Goal: Information Seeking & Learning: Learn about a topic

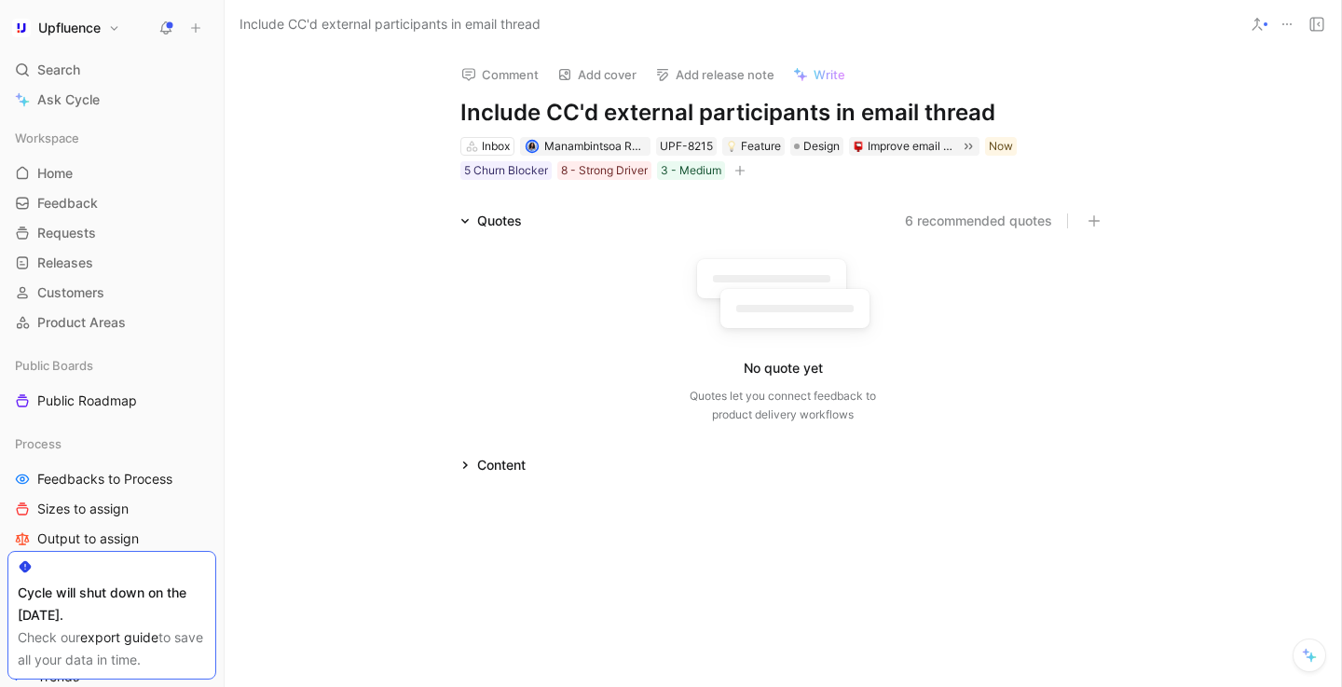
click at [958, 216] on button "6 recommended quotes" at bounding box center [978, 221] width 147 height 22
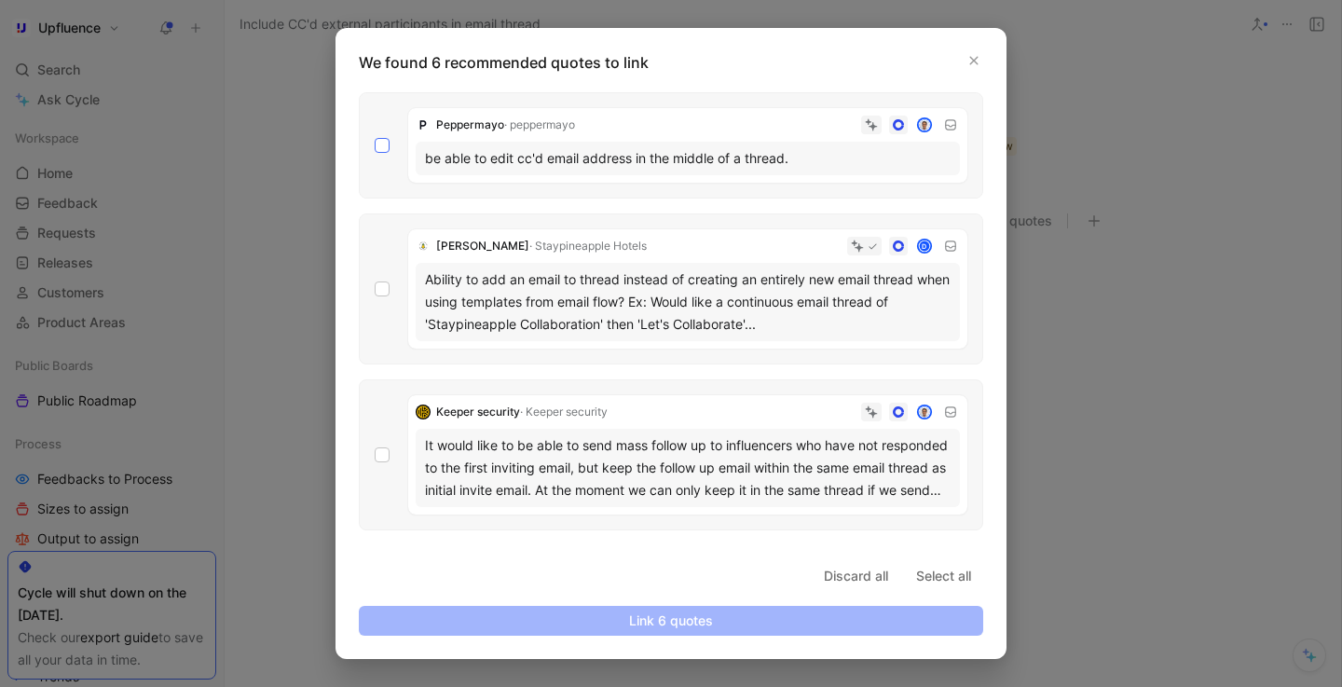
click at [378, 146] on icon at bounding box center [382, 146] width 8 height 7
click at [375, 138] on input "checkbox" at bounding box center [375, 138] width 0 height 0
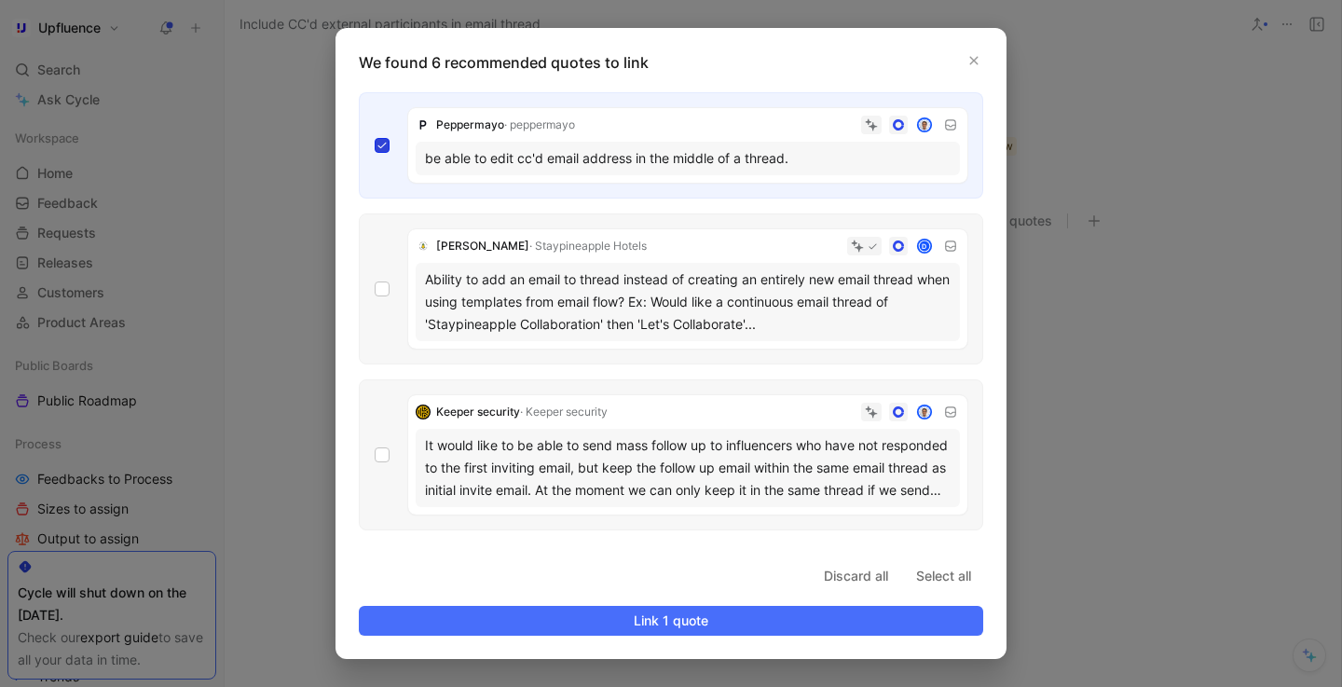
click at [379, 146] on icon at bounding box center [382, 146] width 8 height 7
click at [375, 138] on input "checkbox" at bounding box center [375, 138] width 0 height 0
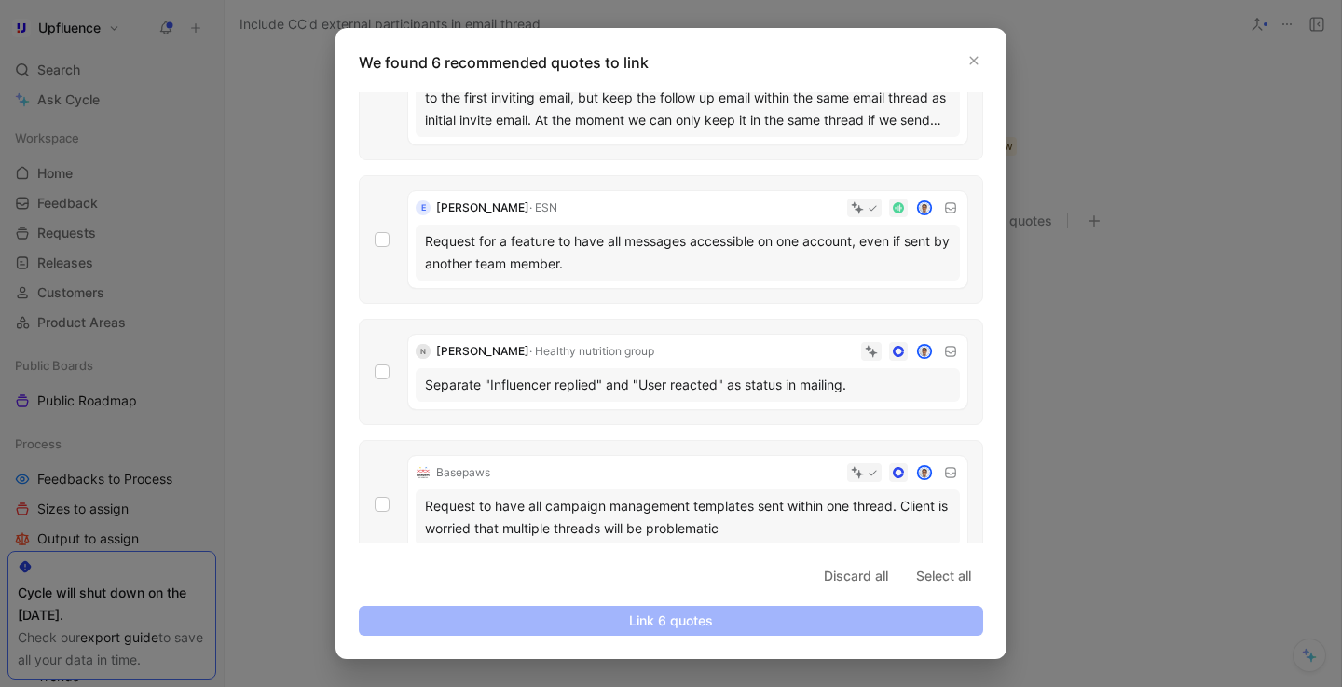
scroll to position [396, 0]
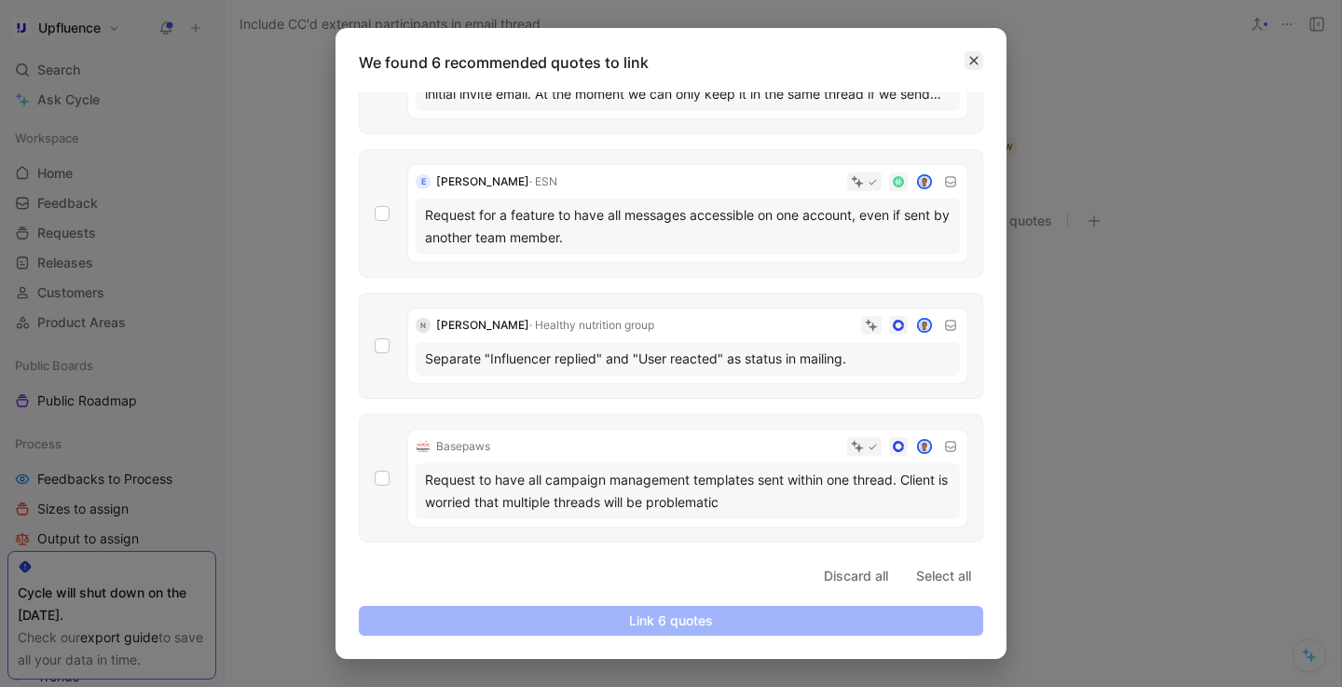
click at [975, 60] on icon "button" at bounding box center [973, 60] width 11 height 11
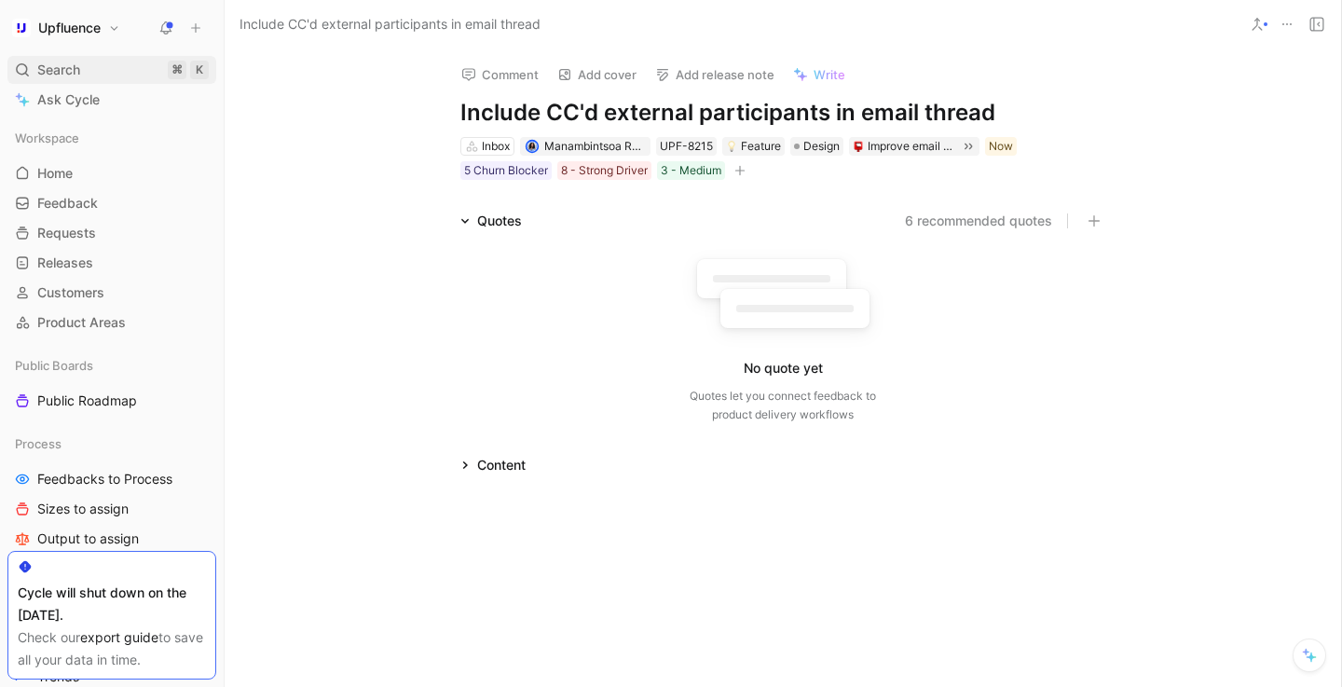
click at [78, 61] on span "Search" at bounding box center [58, 70] width 43 height 22
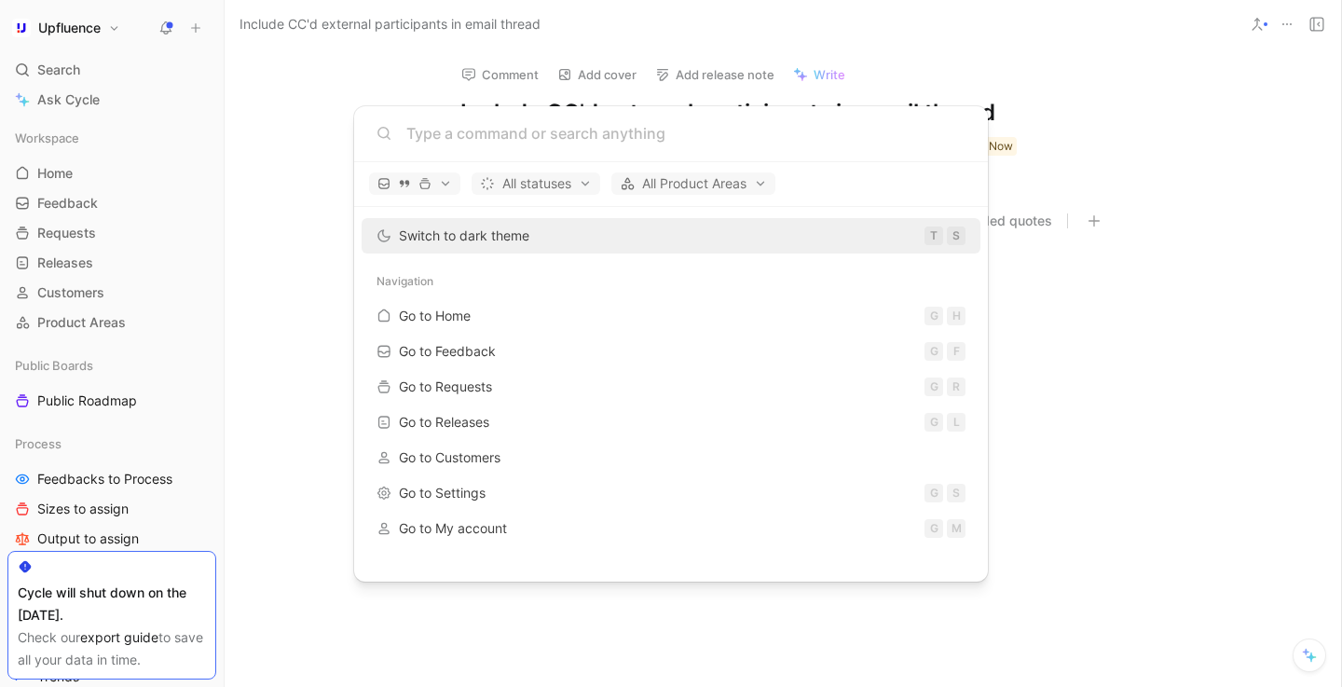
click at [81, 289] on body "Upfluence Search ⌘ K Ask Cycle Workspace Home G then H Feedback G then F Reques…" at bounding box center [671, 343] width 1342 height 687
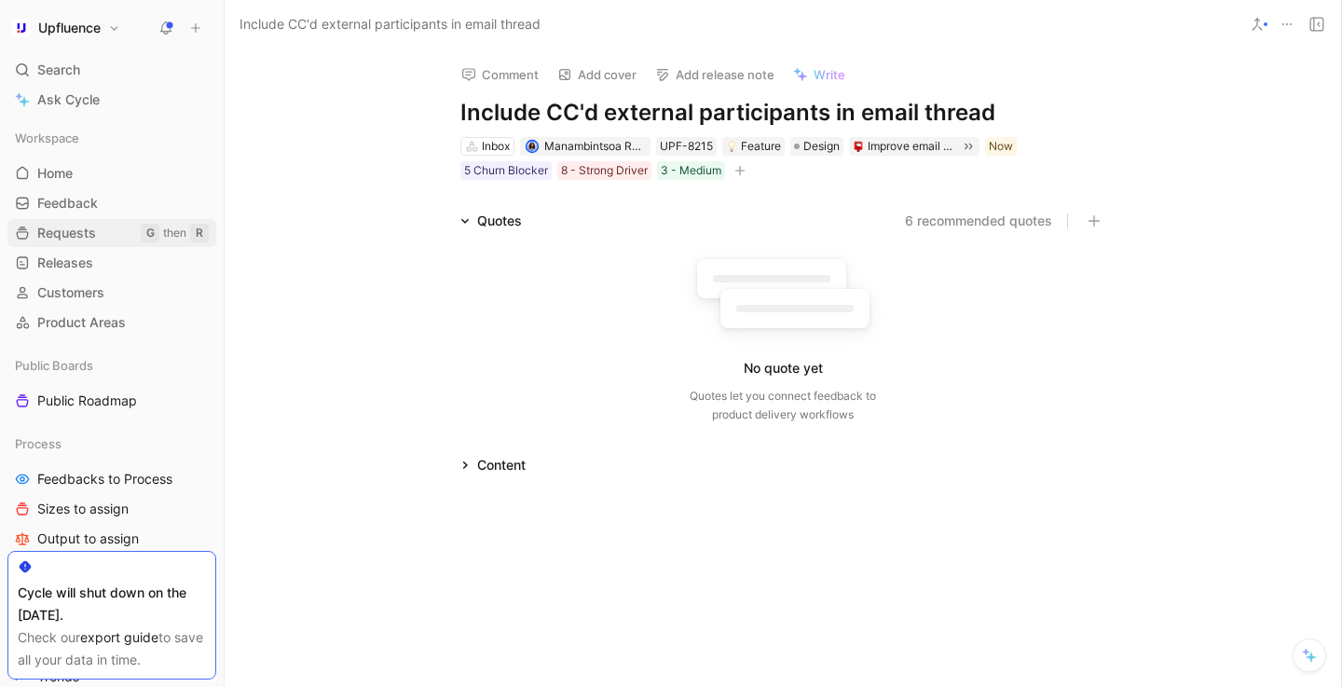
click at [77, 231] on span "Requests" at bounding box center [66, 233] width 59 height 19
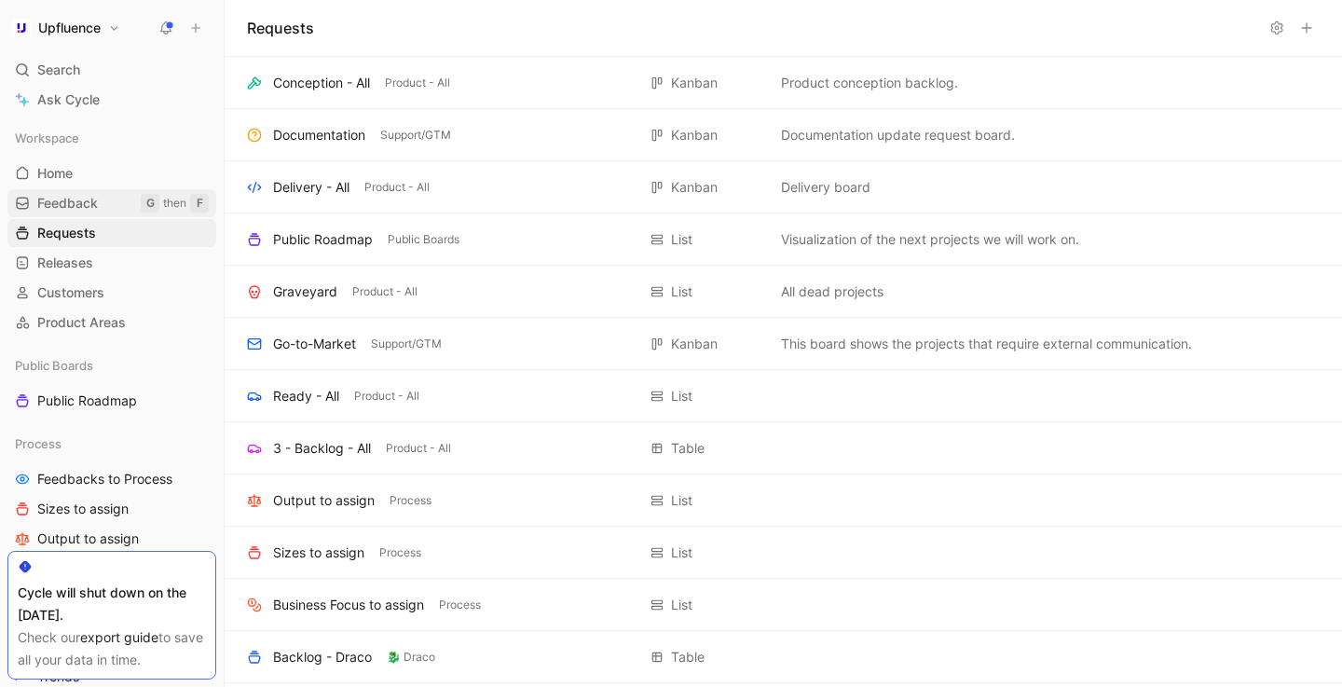
click at [78, 202] on span "Feedback" at bounding box center [67, 203] width 61 height 19
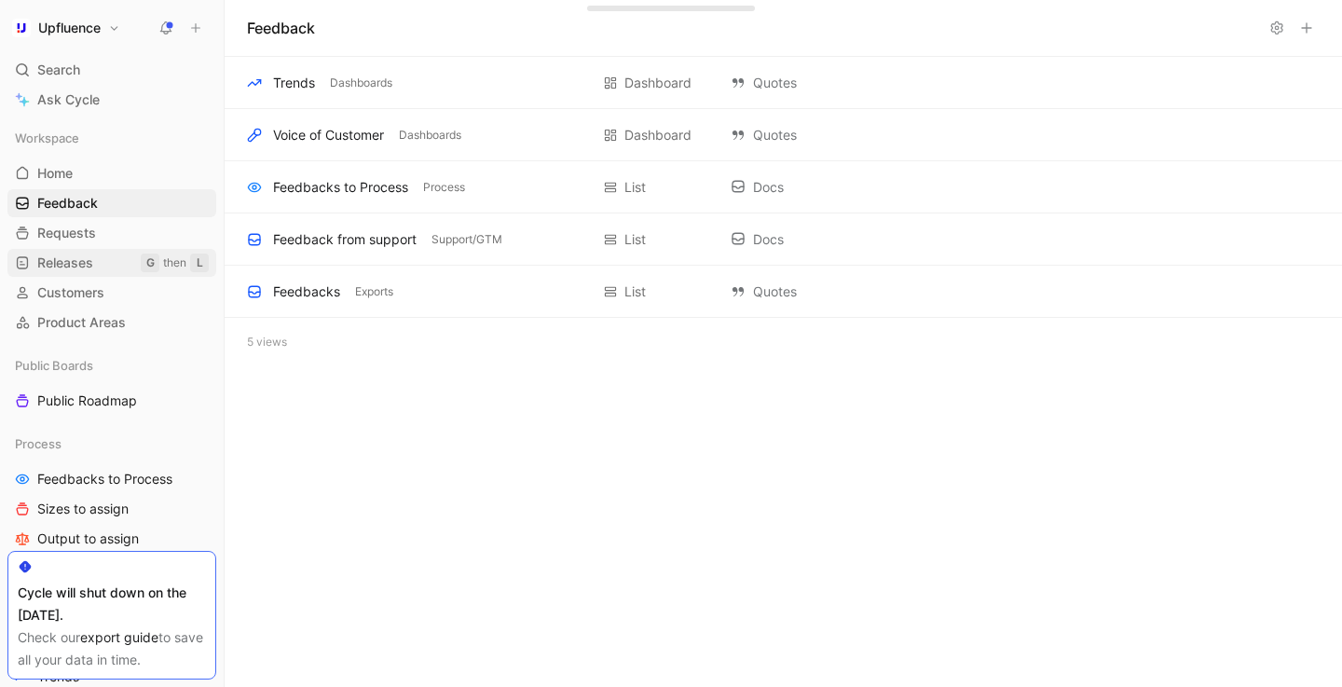
click at [83, 255] on span "Releases" at bounding box center [65, 263] width 56 height 19
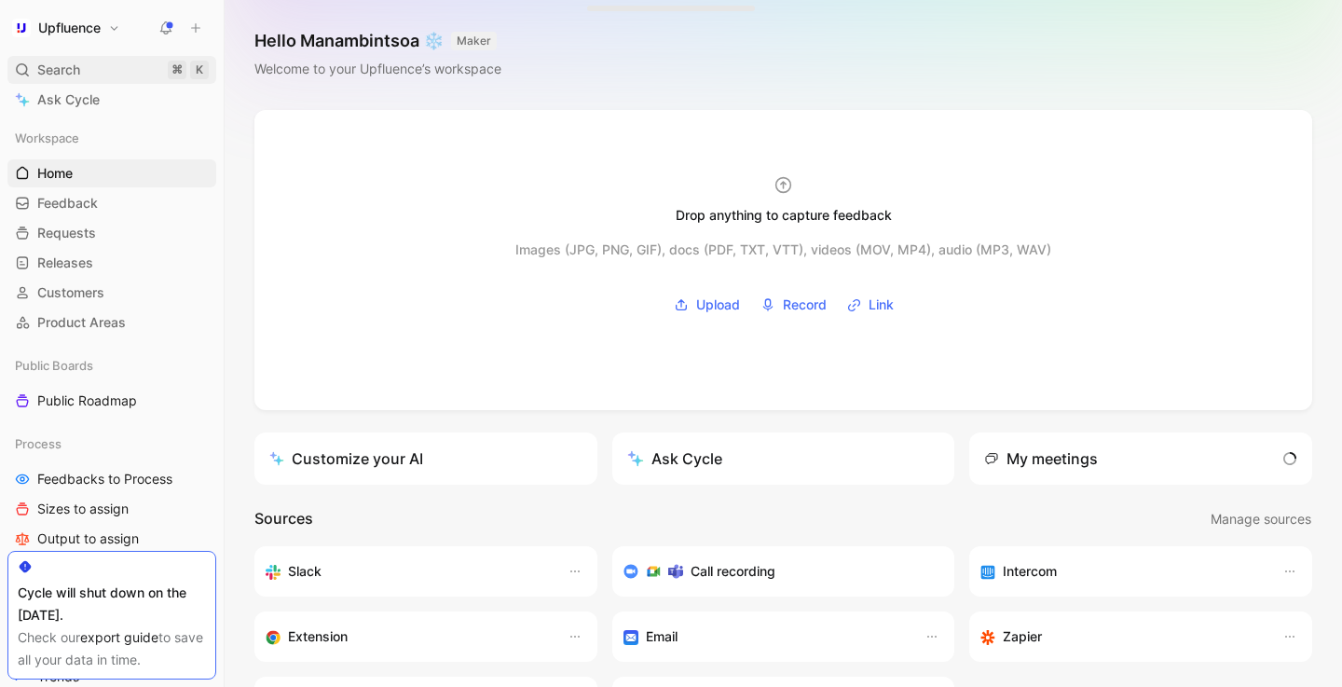
click at [106, 77] on div "Search ⌘ K" at bounding box center [111, 70] width 209 height 28
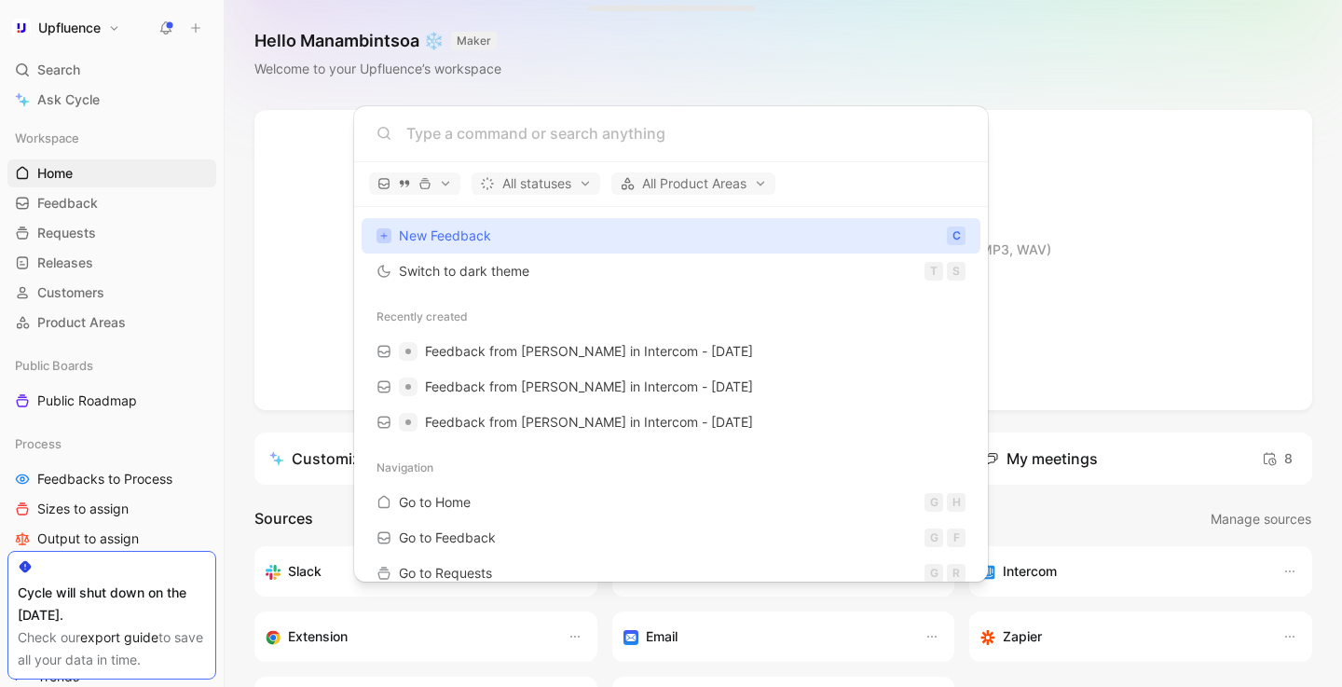
click at [108, 332] on body "Upfluence Search ⌘ K Ask Cycle Workspace Home G then H Feedback G then F Reques…" at bounding box center [671, 343] width 1342 height 687
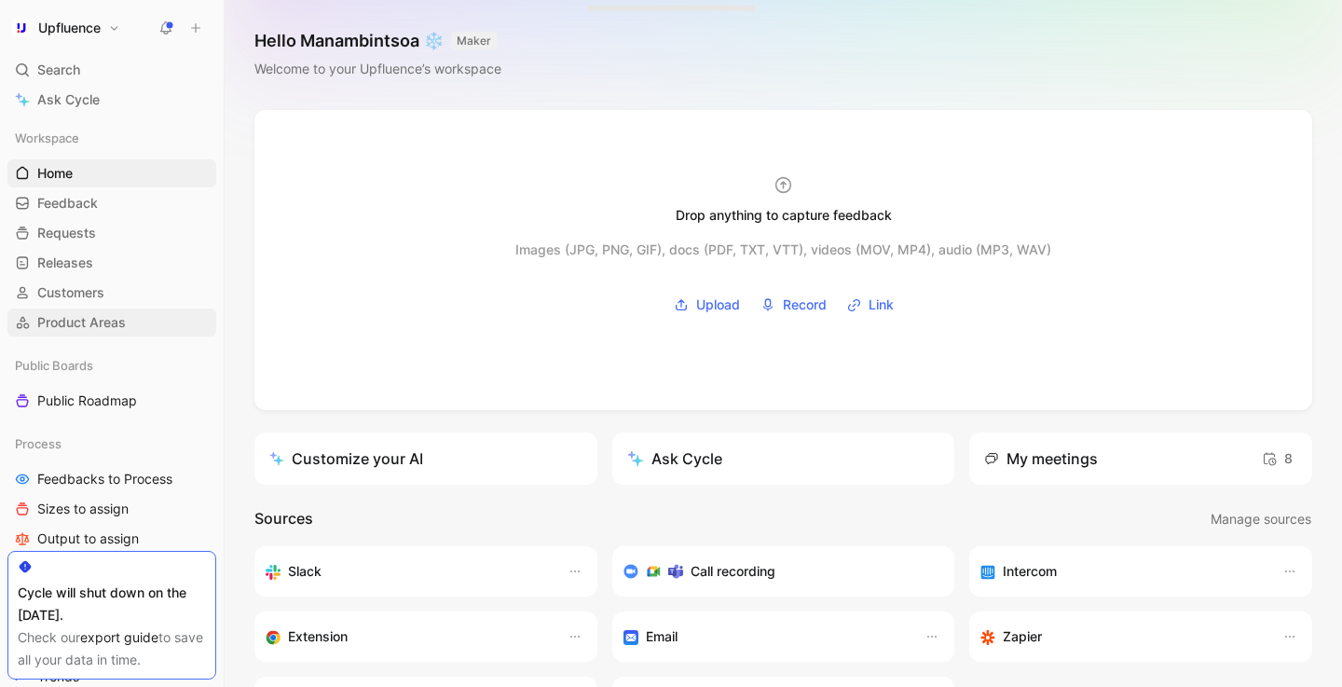
click at [106, 323] on span "Product Areas" at bounding box center [81, 322] width 89 height 19
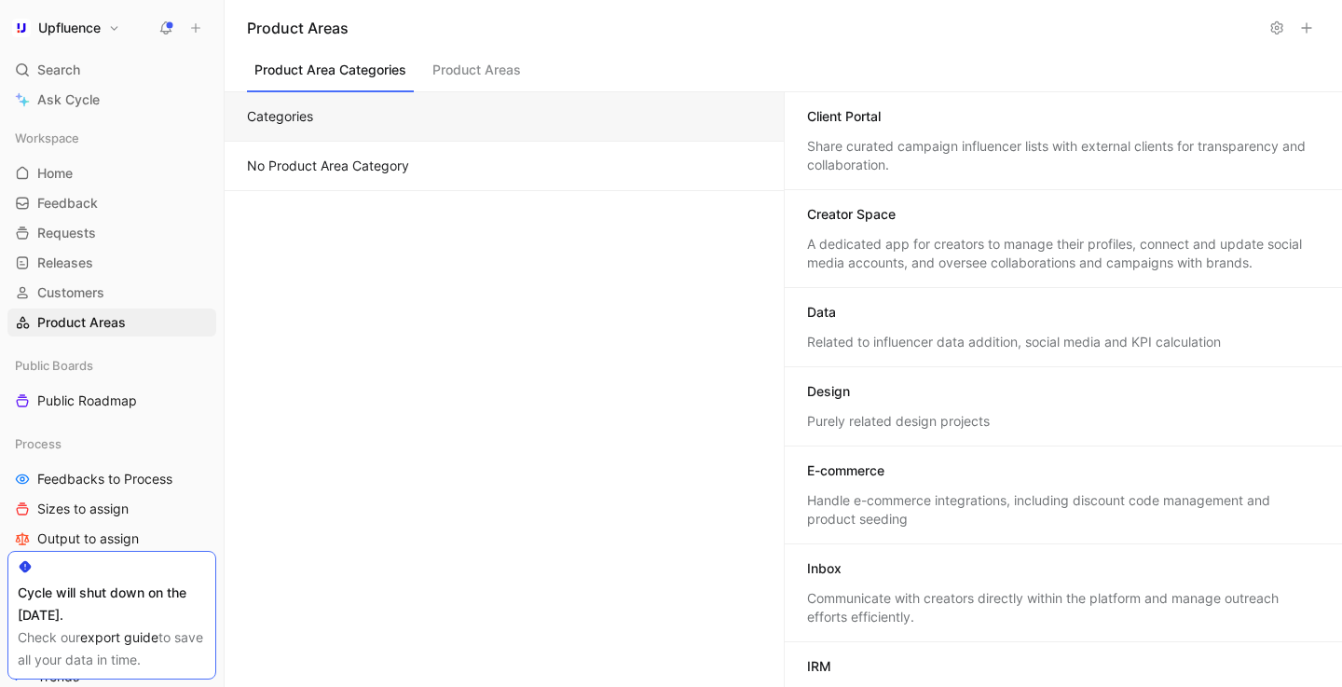
click at [519, 163] on button "No Product Area Category" at bounding box center [504, 166] width 559 height 49
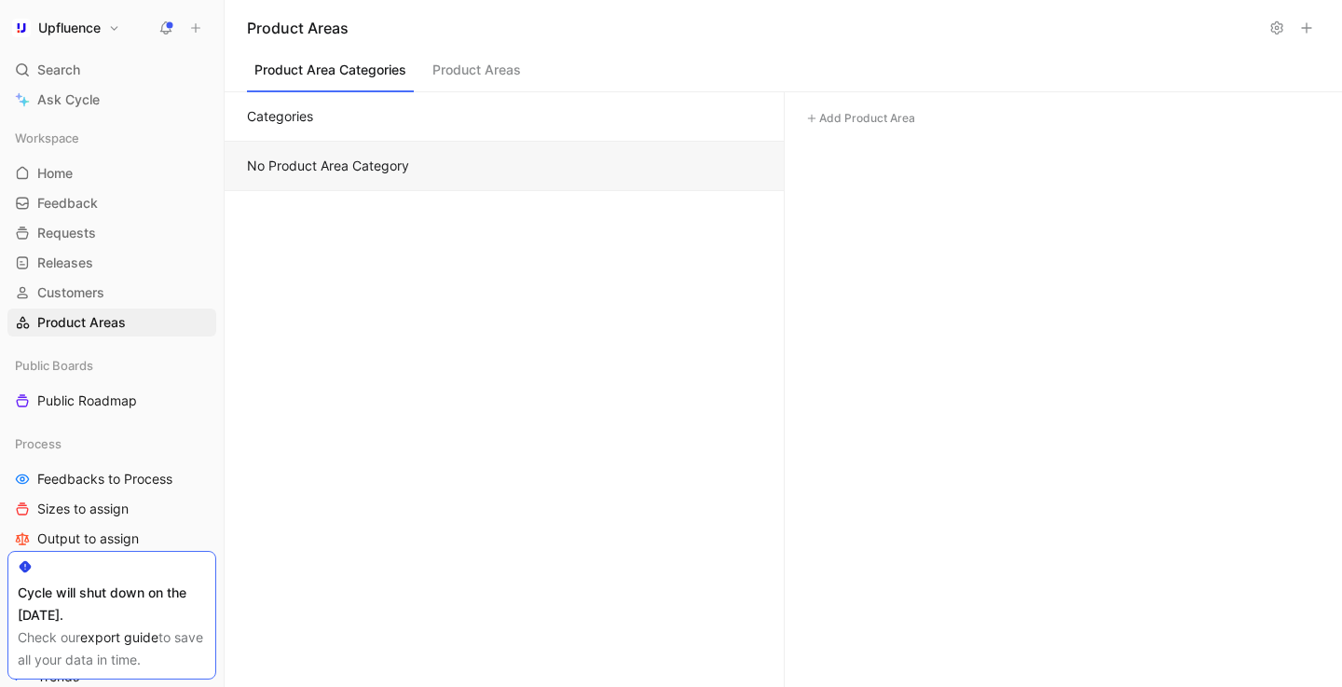
click at [515, 120] on button "Categories" at bounding box center [504, 116] width 559 height 49
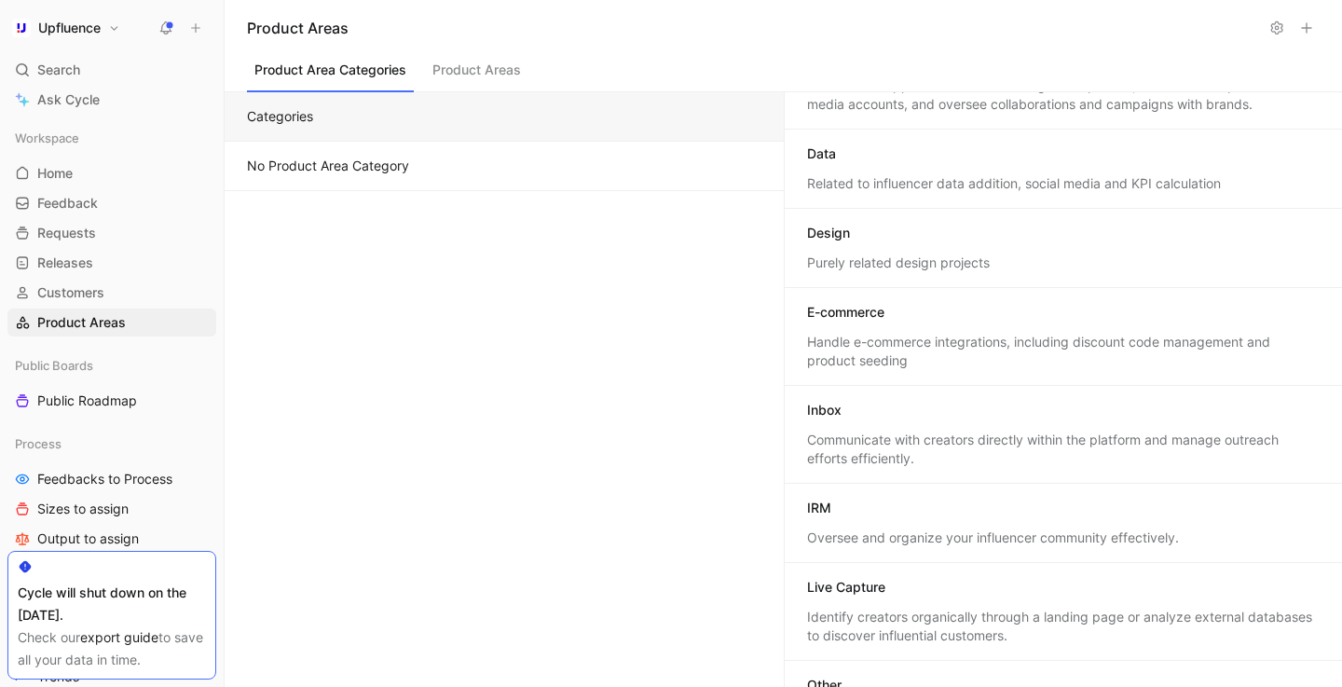
scroll to position [175, 0]
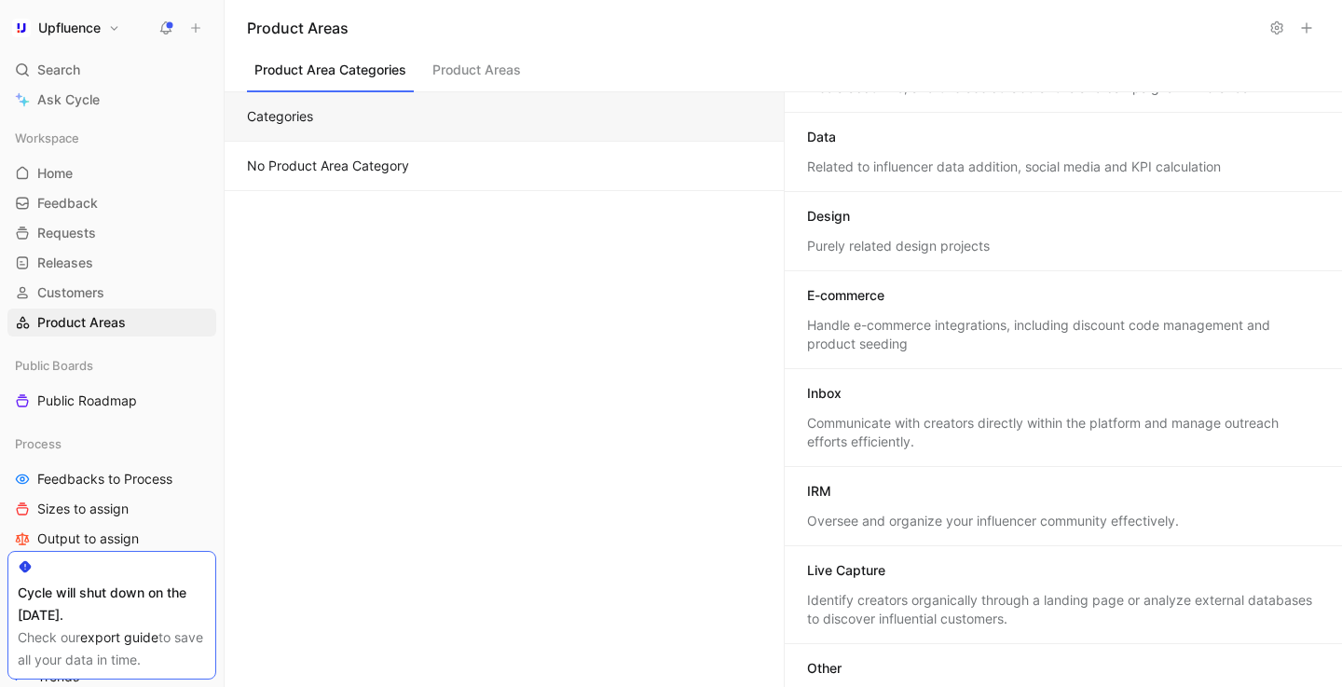
click at [913, 401] on div "Inbox" at bounding box center [1064, 395] width 514 height 22
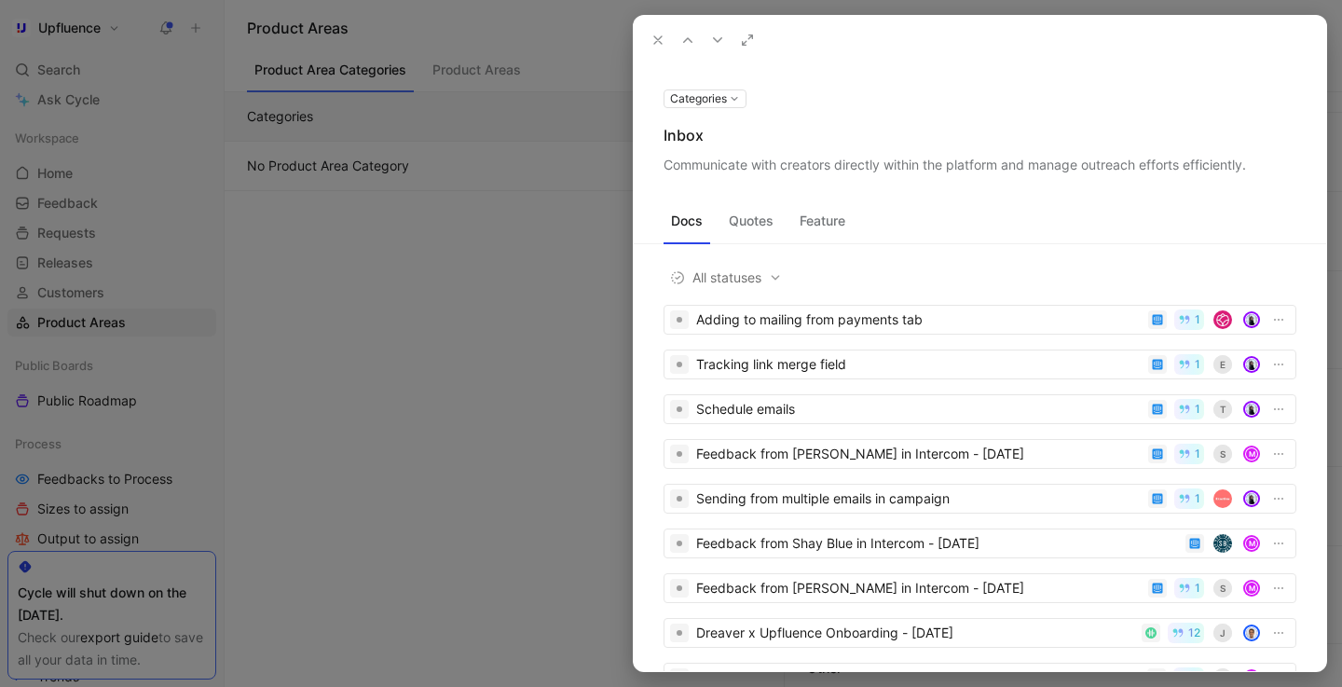
click at [841, 228] on button "Feature" at bounding box center [822, 221] width 61 height 30
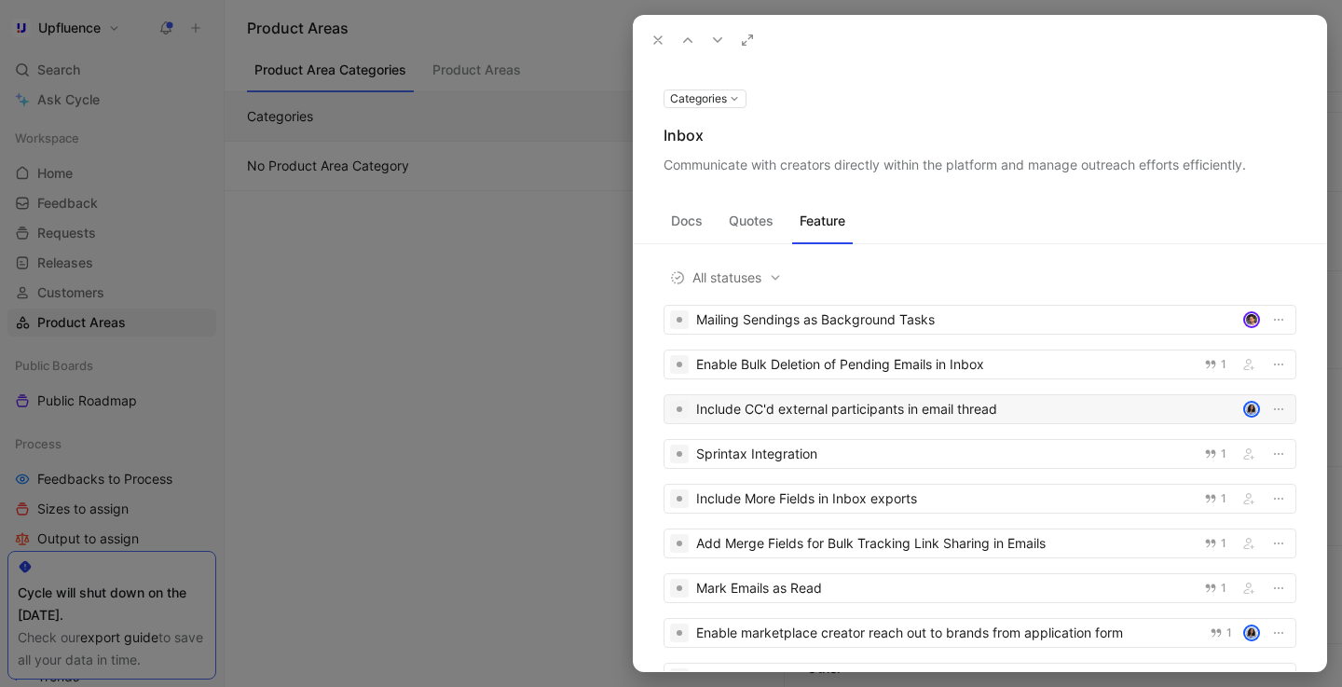
click at [811, 419] on div "Include CC'd external participants in email thread" at bounding box center [966, 409] width 540 height 22
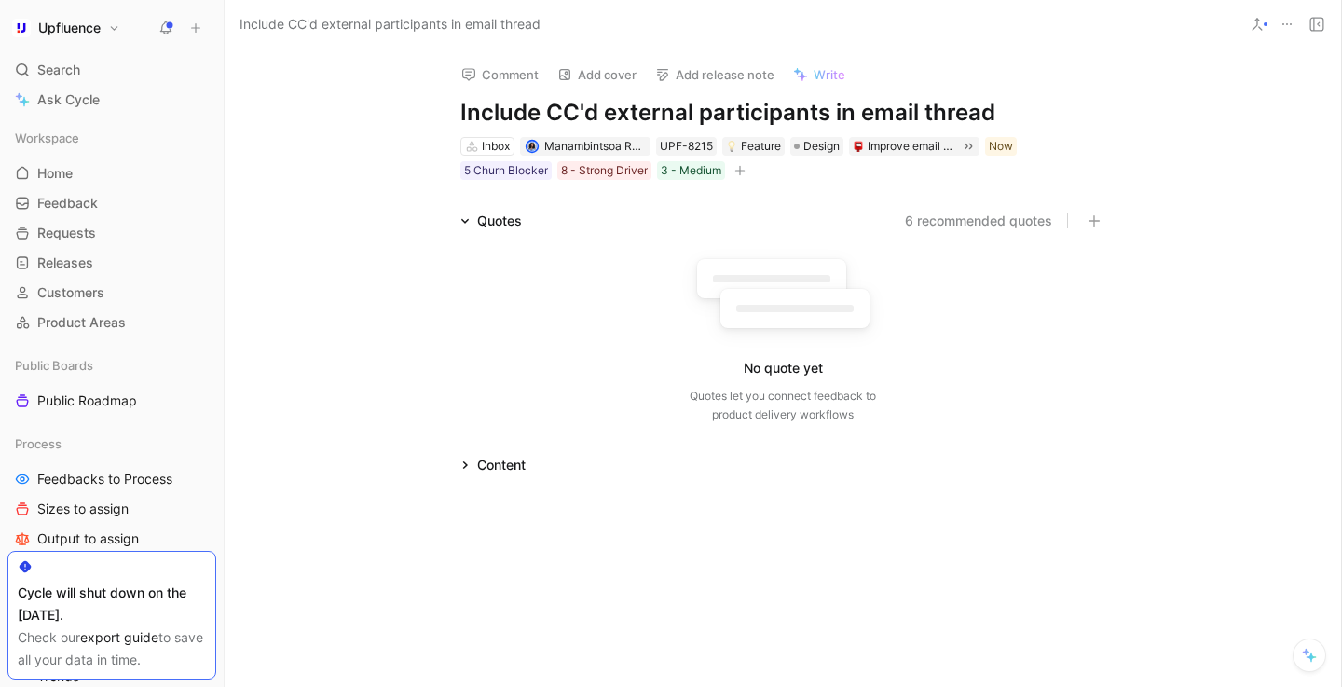
click at [1003, 210] on button "6 recommended quotes" at bounding box center [978, 221] width 147 height 22
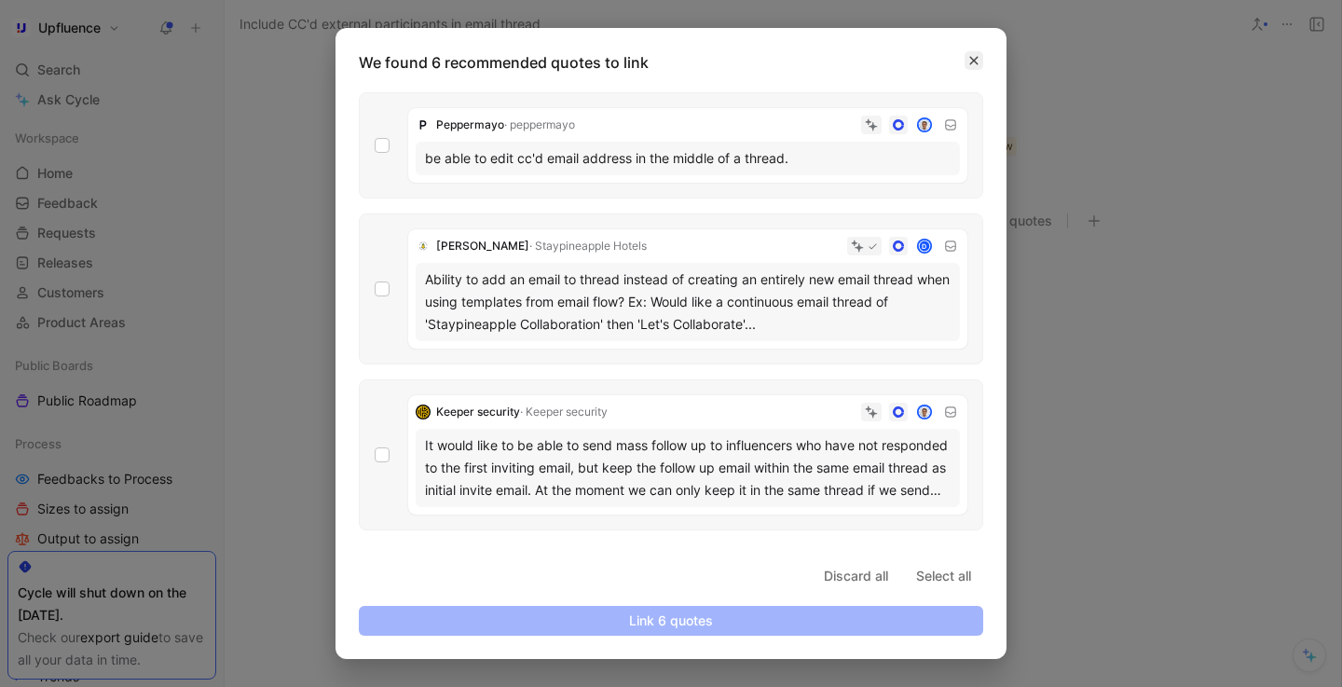
click at [975, 61] on icon "button" at bounding box center [973, 60] width 11 height 11
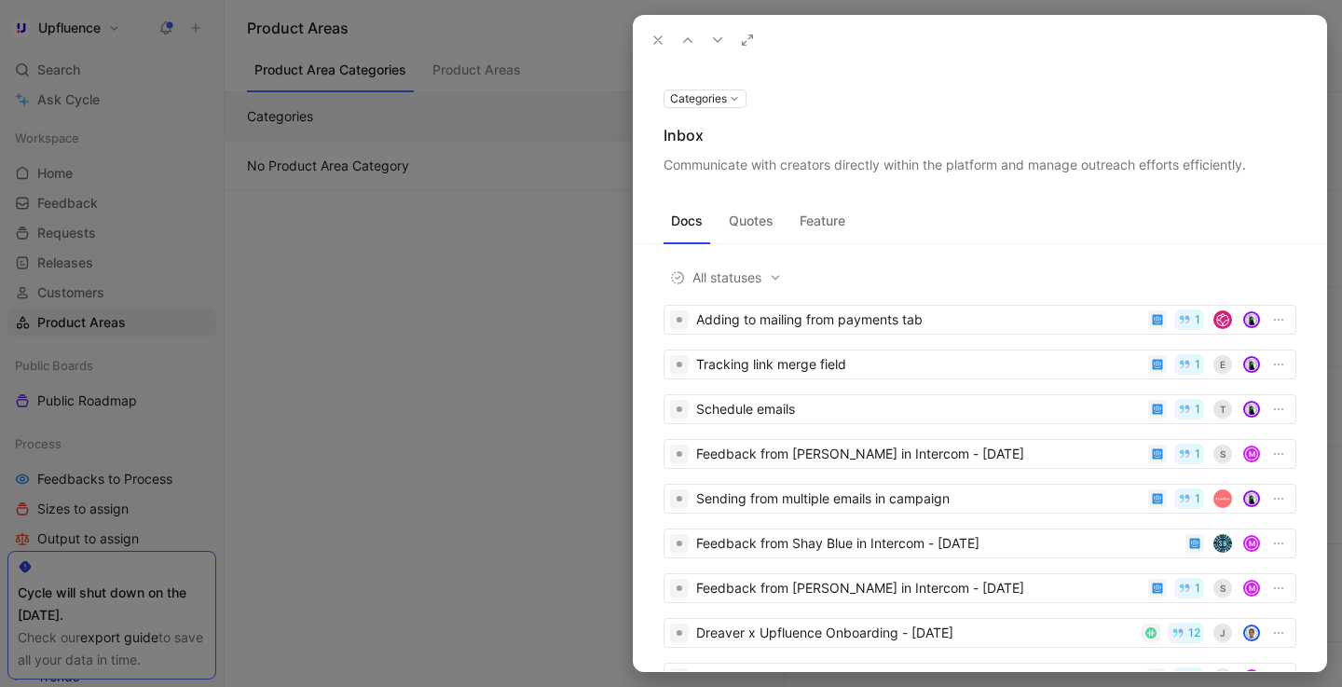
click at [831, 226] on button "Feature" at bounding box center [822, 221] width 61 height 30
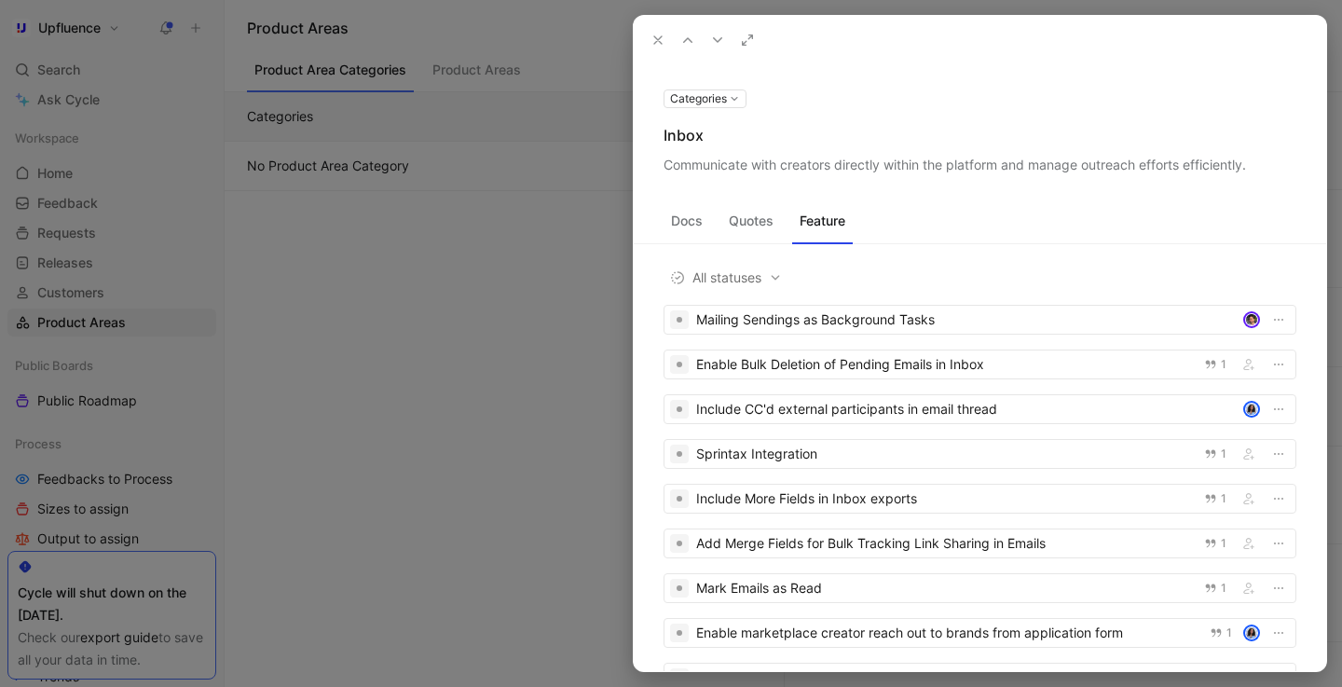
click at [751, 227] on button "Quotes" at bounding box center [751, 221] width 60 height 30
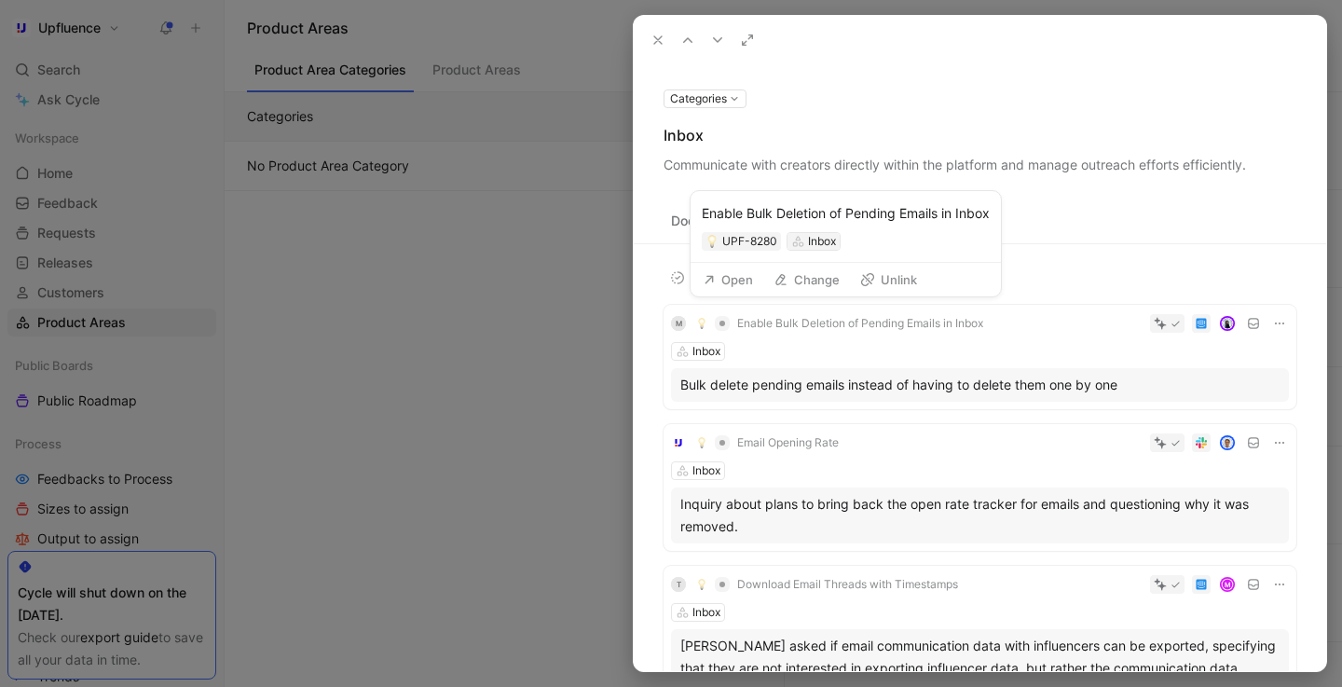
click at [819, 233] on div "Inbox" at bounding box center [822, 241] width 28 height 19
click at [1191, 214] on div "Docs Quotes Feature" at bounding box center [980, 224] width 693 height 37
click at [834, 221] on button "Feature" at bounding box center [822, 221] width 61 height 30
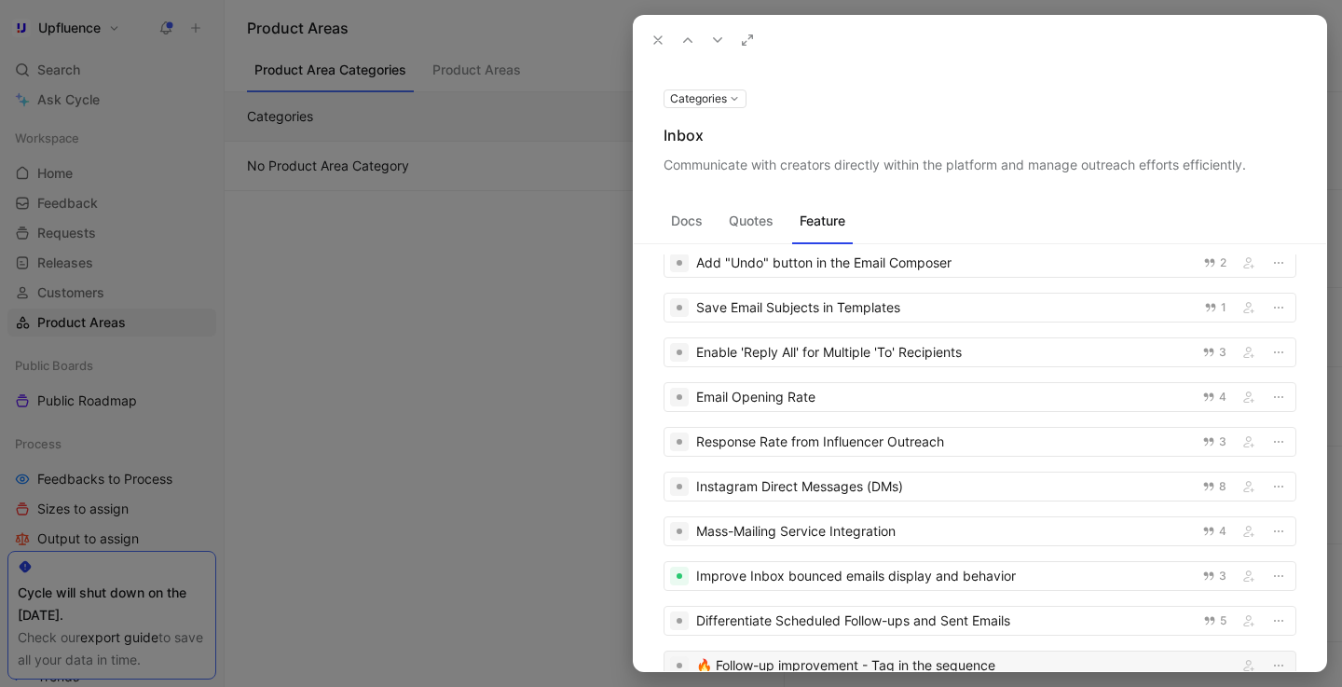
scroll to position [899, 0]
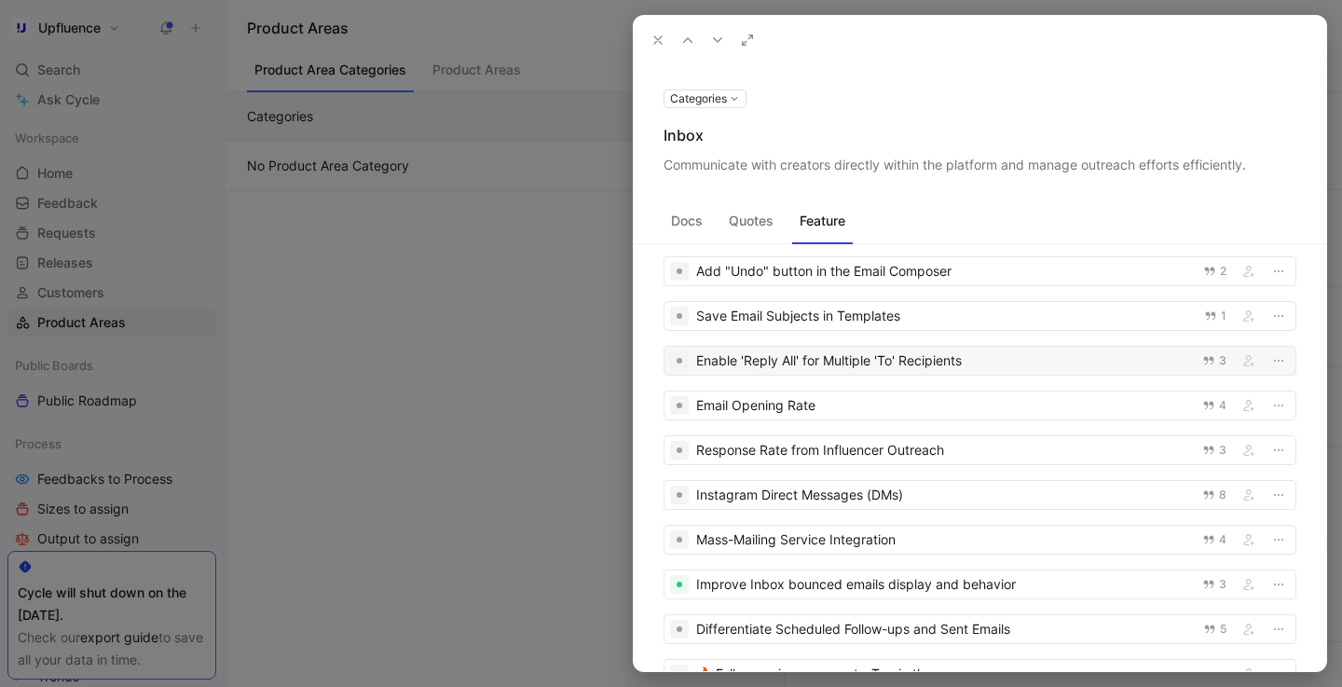
click at [798, 369] on div "Enable 'Reply All' for Multiple 'To' Recipients" at bounding box center [943, 361] width 495 height 22
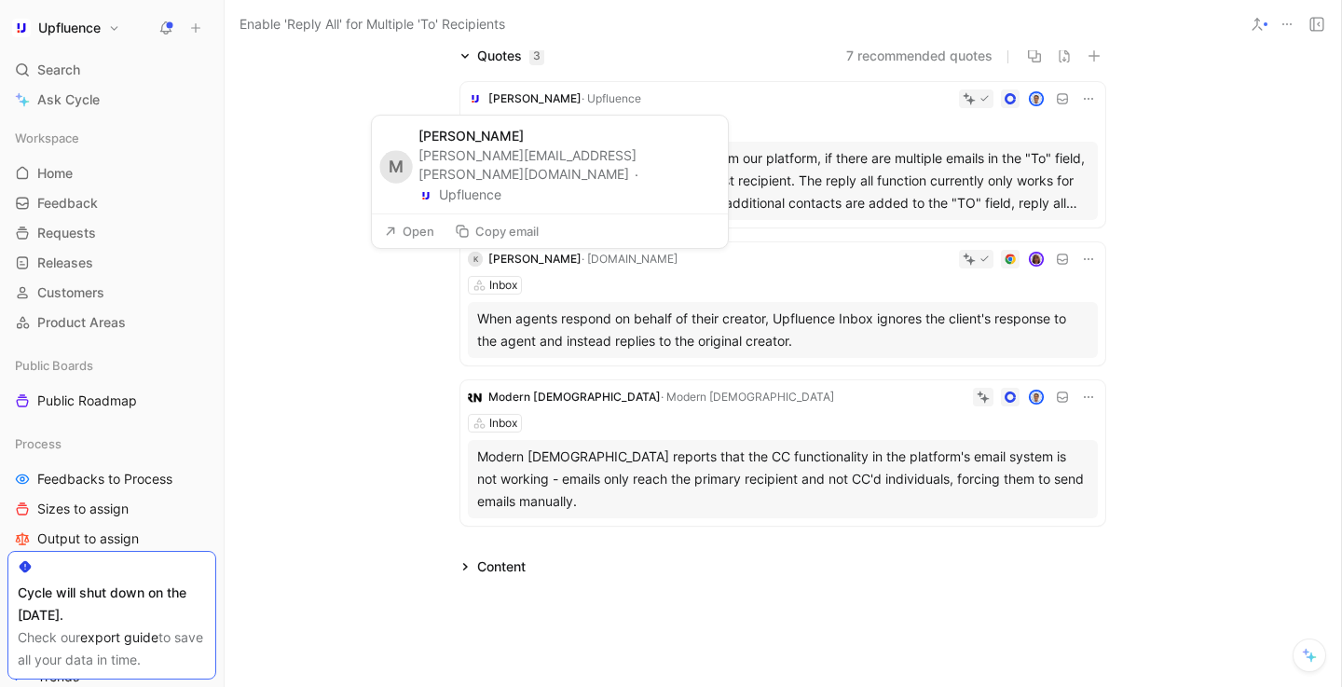
scroll to position [144, 0]
